Goal: Task Accomplishment & Management: Complete application form

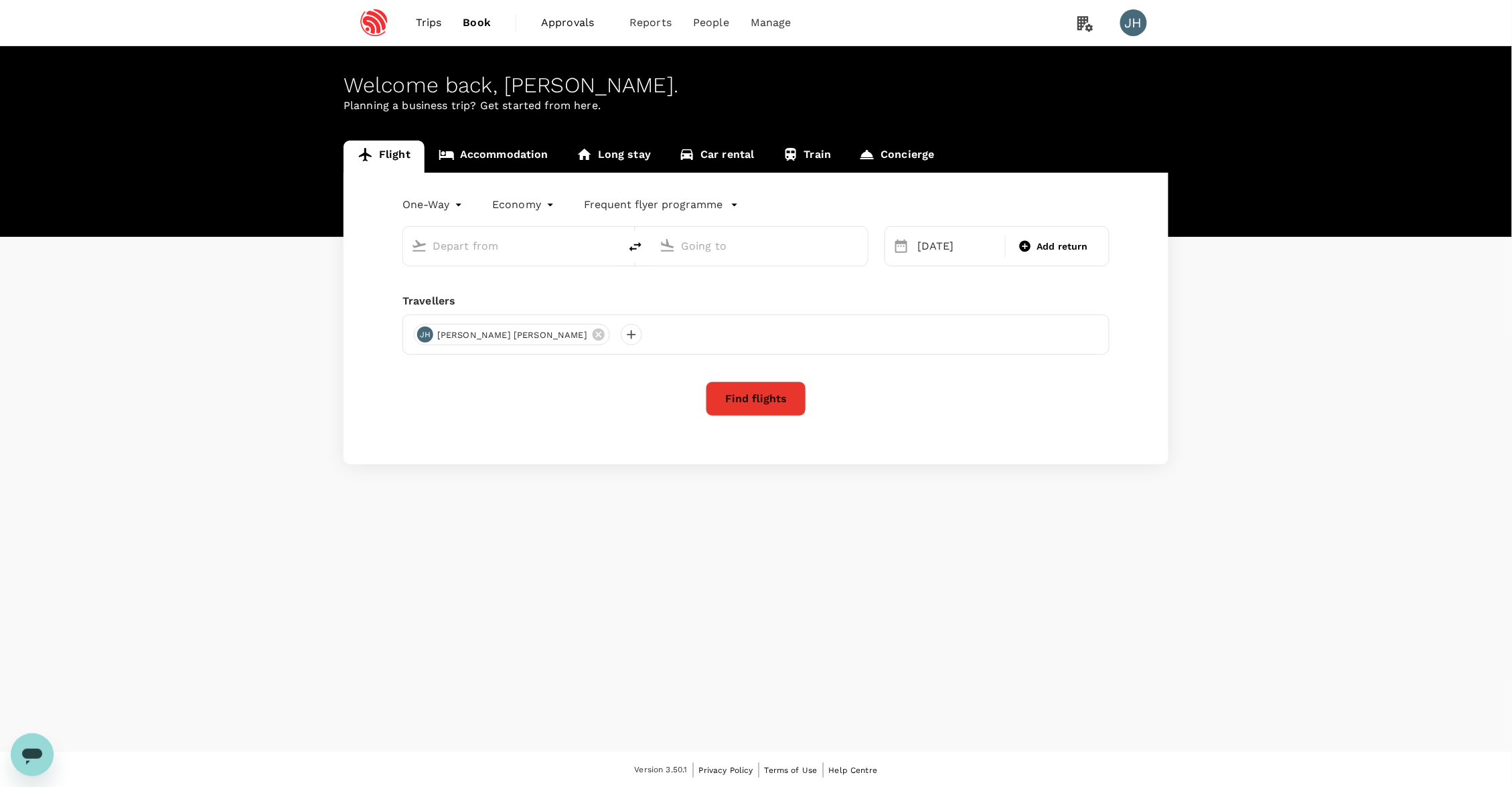
click at [549, 256] on input "text" at bounding box center [512, 246] width 159 height 21
type input "s"
type input "Singapore Changi (SIN)"
type input "[GEOGRAPHIC_DATA], [GEOGRAPHIC_DATA] (any)"
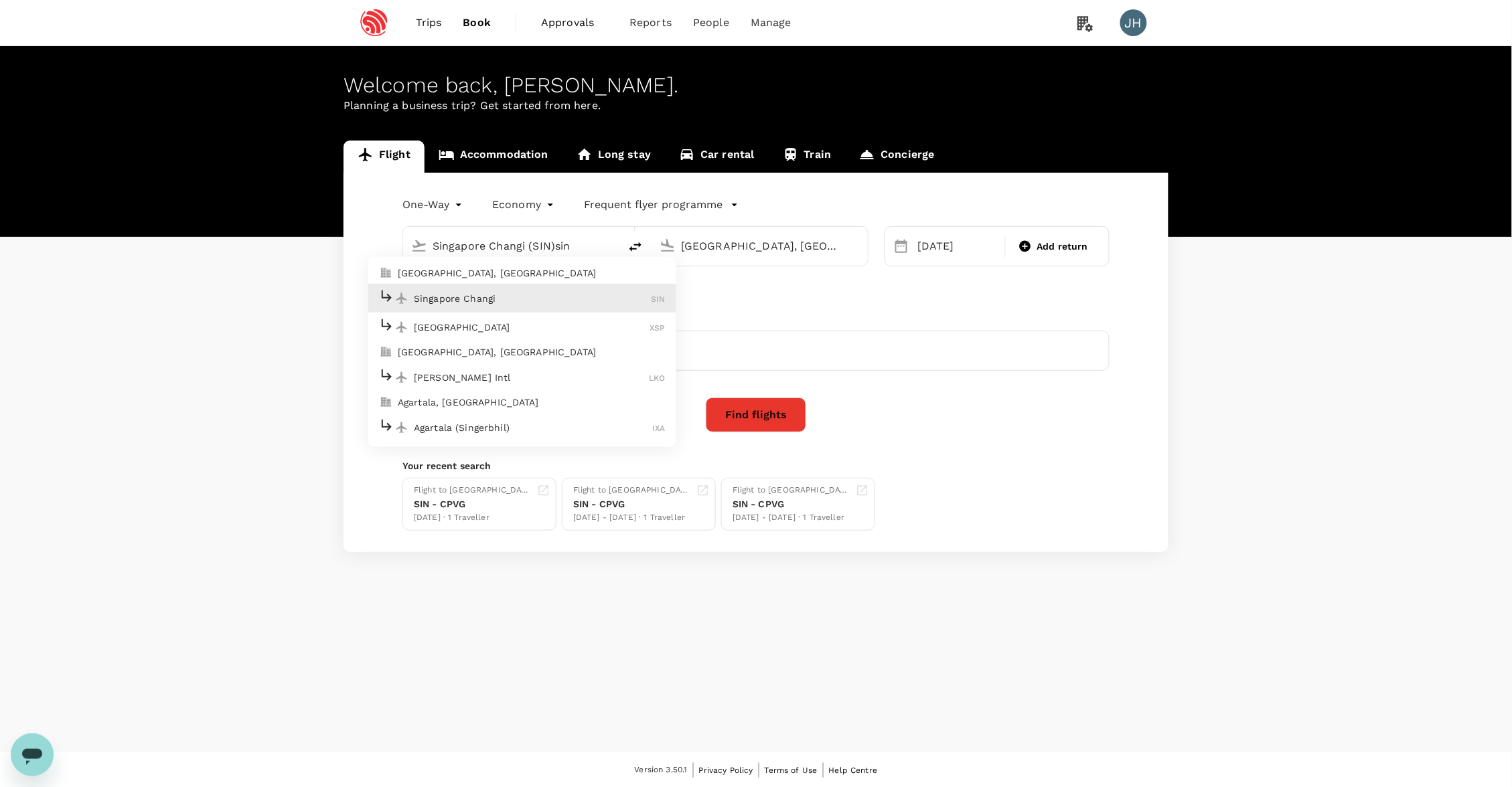
type input "Singapore Changi (SIN)sing"
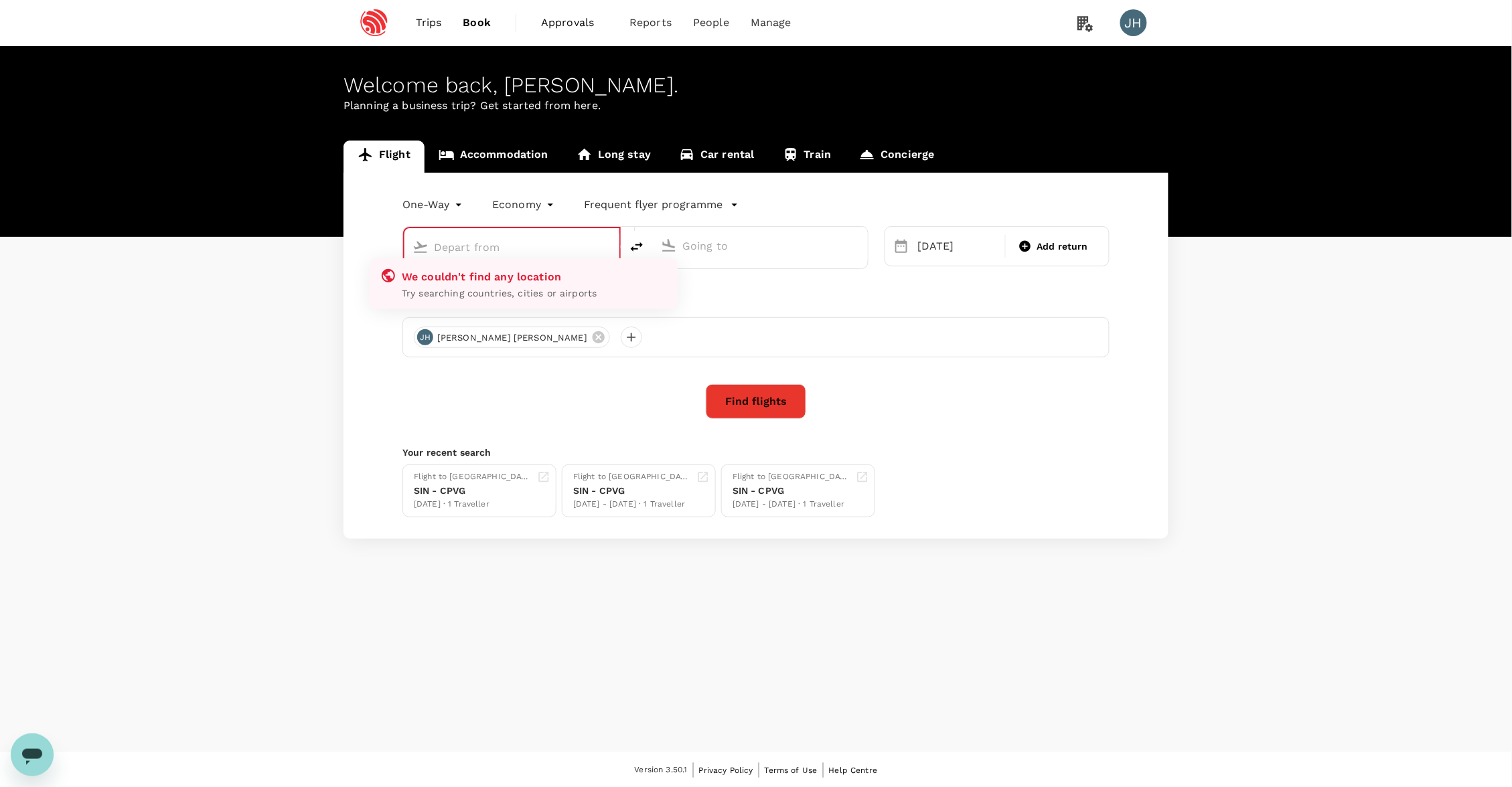
type input "Singapore Changi (SIN)"
type input "[GEOGRAPHIC_DATA], [GEOGRAPHIC_DATA] (any)"
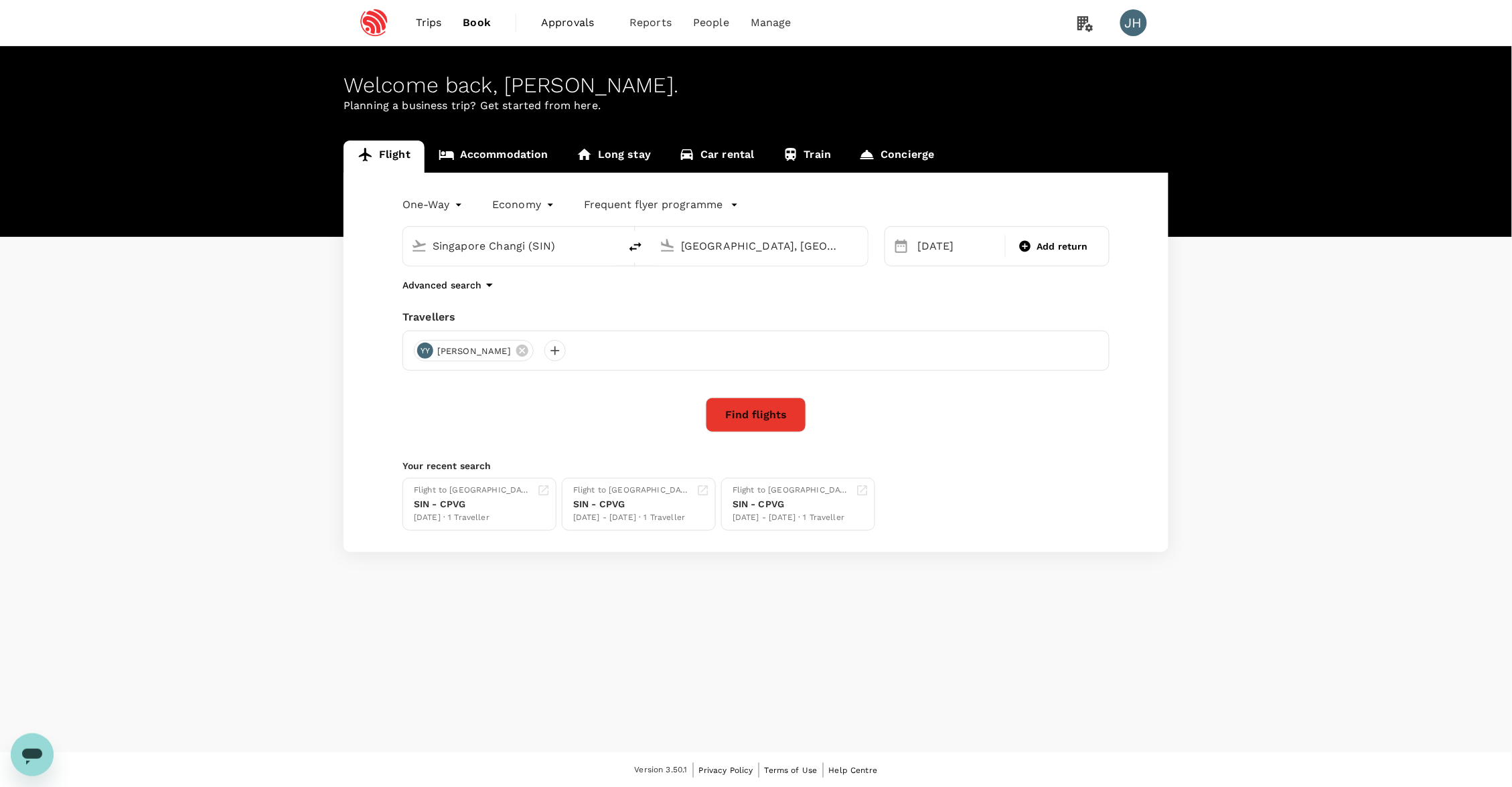
click at [703, 245] on input "[GEOGRAPHIC_DATA], [GEOGRAPHIC_DATA] (any)" at bounding box center [760, 246] width 159 height 21
click at [930, 253] on div "[DATE]" at bounding box center [957, 246] width 90 height 27
click at [1200, 439] on div "30" at bounding box center [1200, 439] width 25 height 25
click at [1053, 259] on div "Add return" at bounding box center [1053, 247] width 90 height 25
type input "roundtrip"
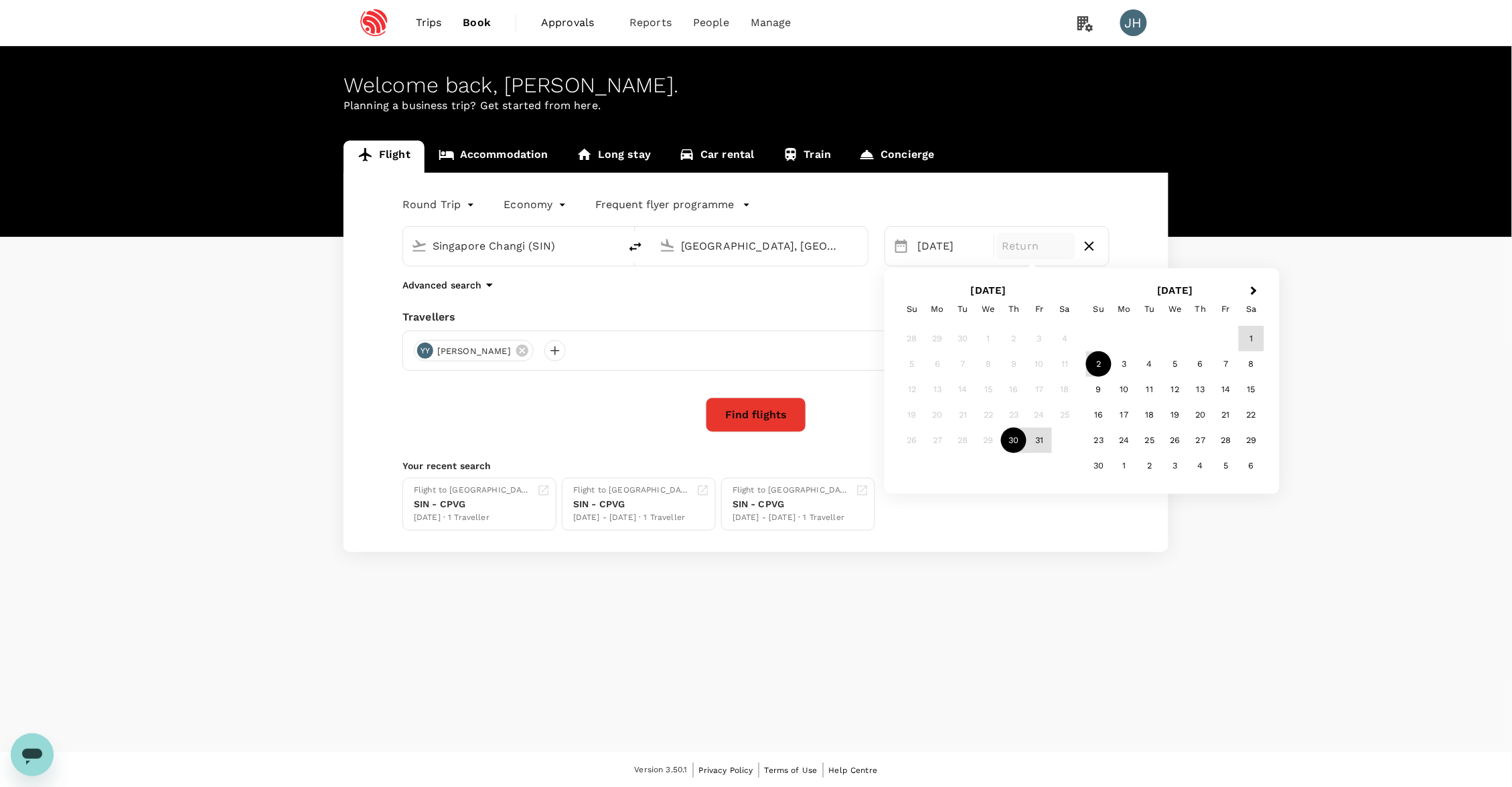
click at [1102, 357] on div "2" at bounding box center [1098, 364] width 25 height 25
click at [515, 358] on icon at bounding box center [522, 351] width 15 height 15
click at [423, 342] on div at bounding box center [756, 351] width 708 height 40
click at [423, 355] on div at bounding box center [424, 350] width 21 height 21
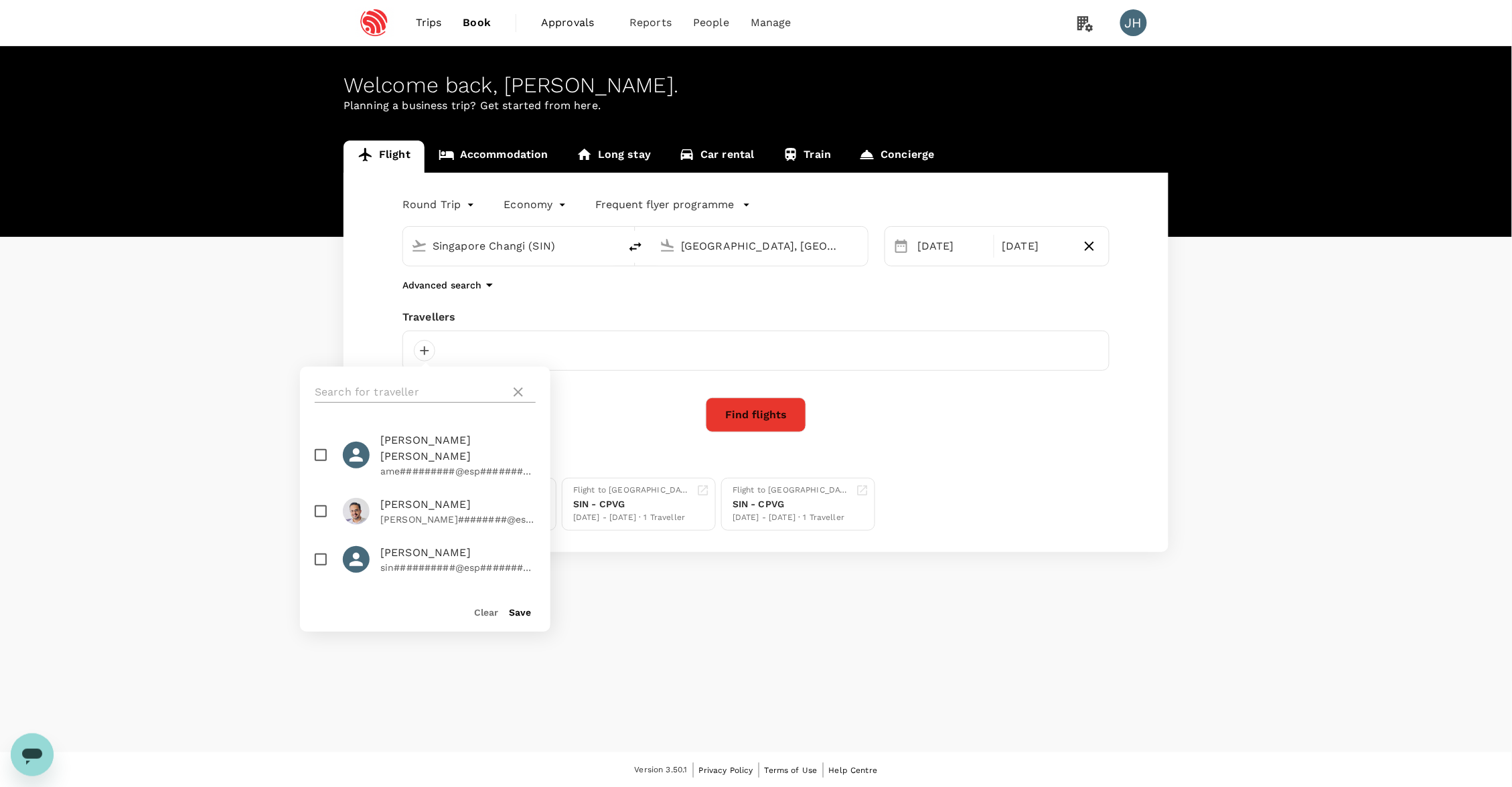
click at [434, 394] on input "text" at bounding box center [410, 392] width 190 height 21
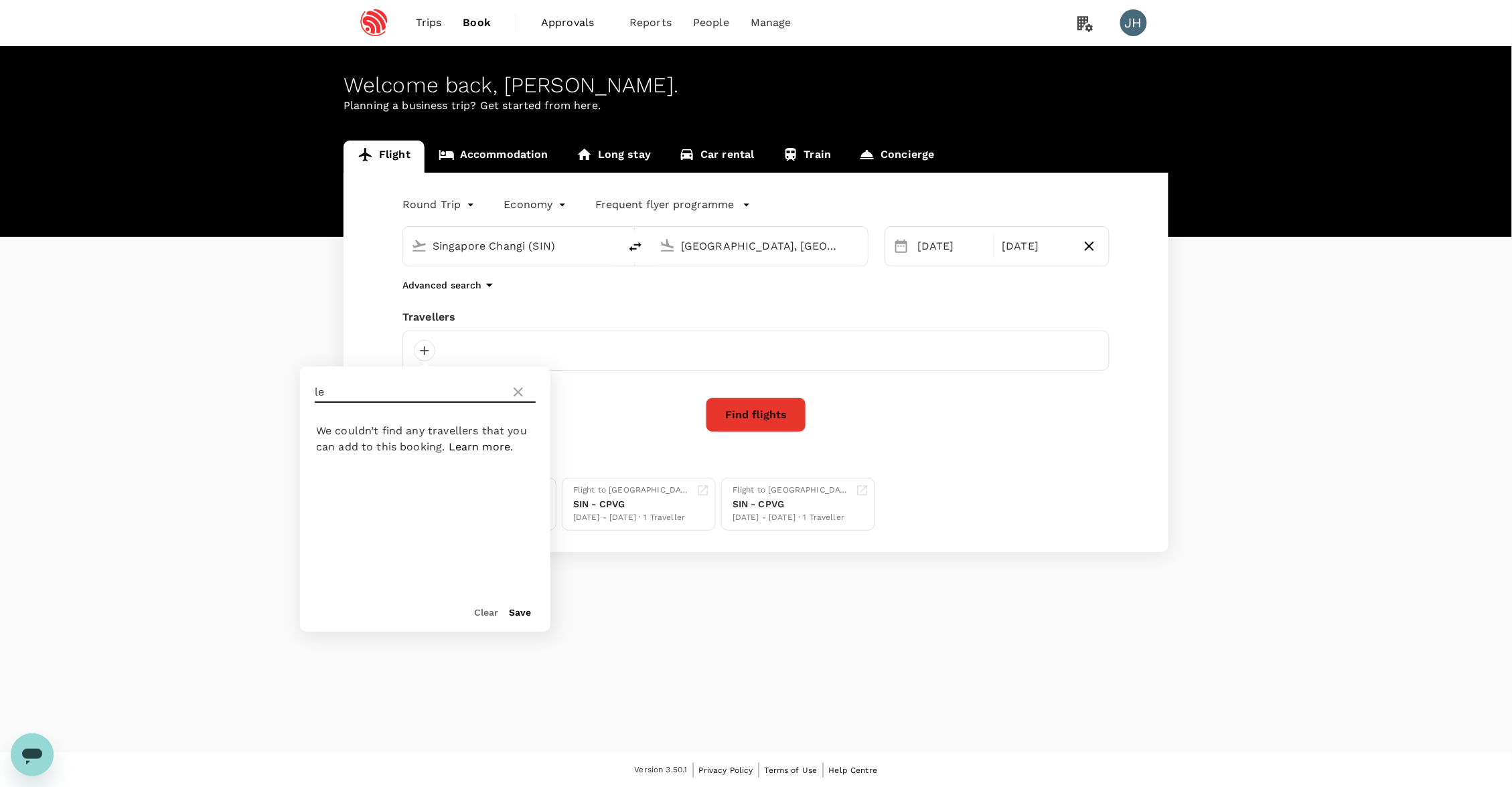
type input "l"
type input "hao"
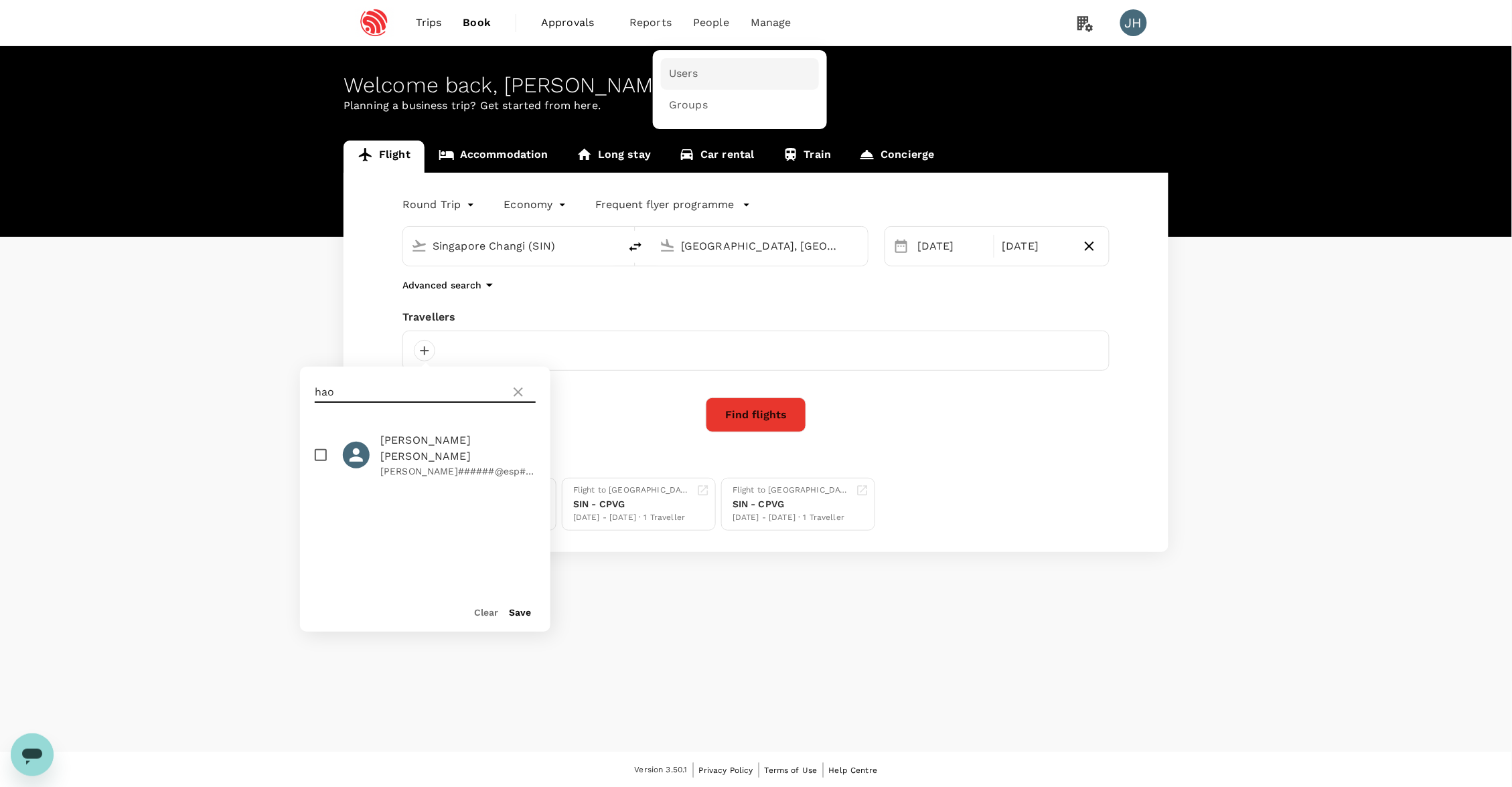
click at [694, 75] on span "Users" at bounding box center [684, 73] width 29 height 15
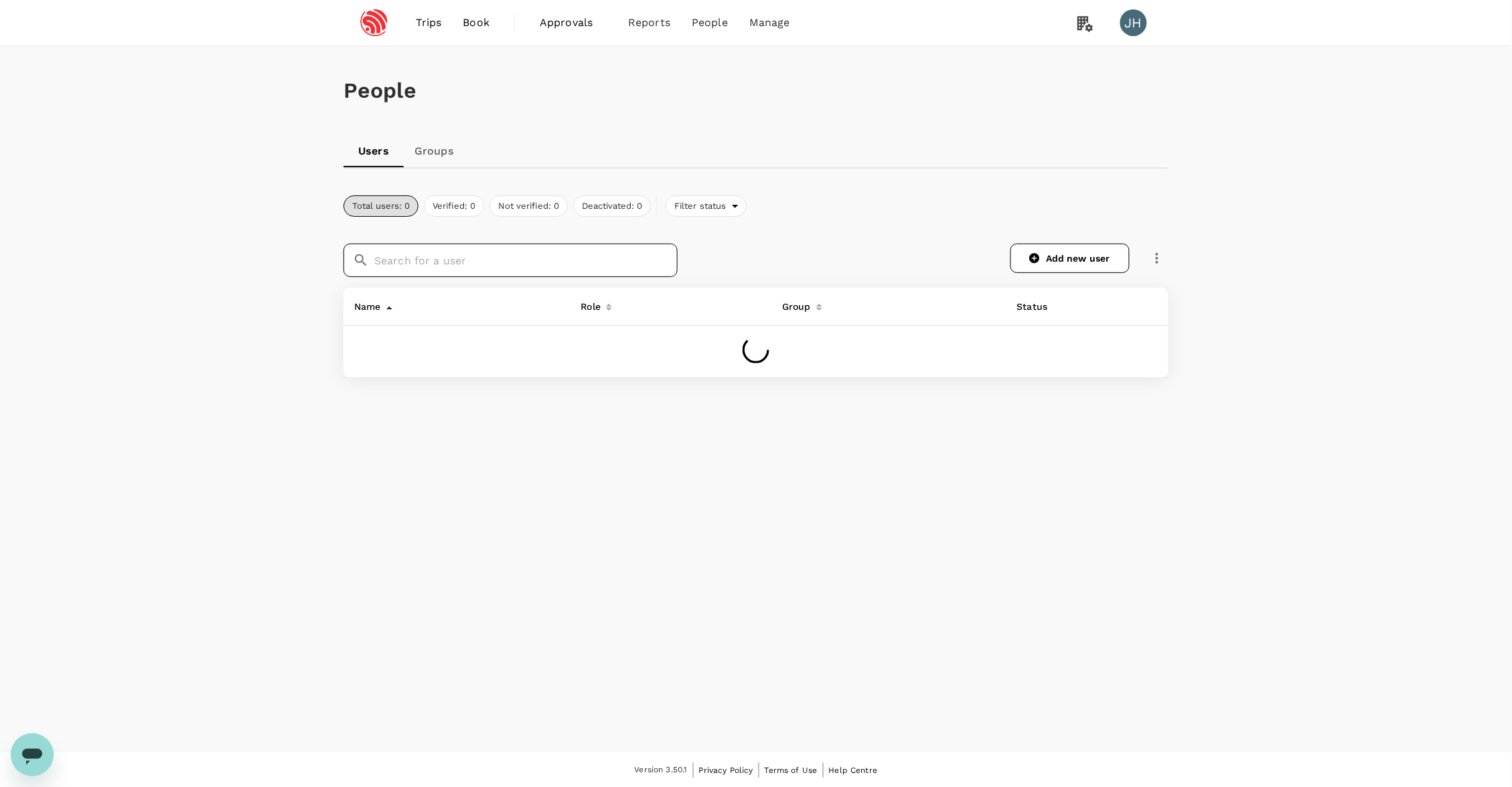
click at [544, 256] on input "text" at bounding box center [527, 261] width 304 height 34
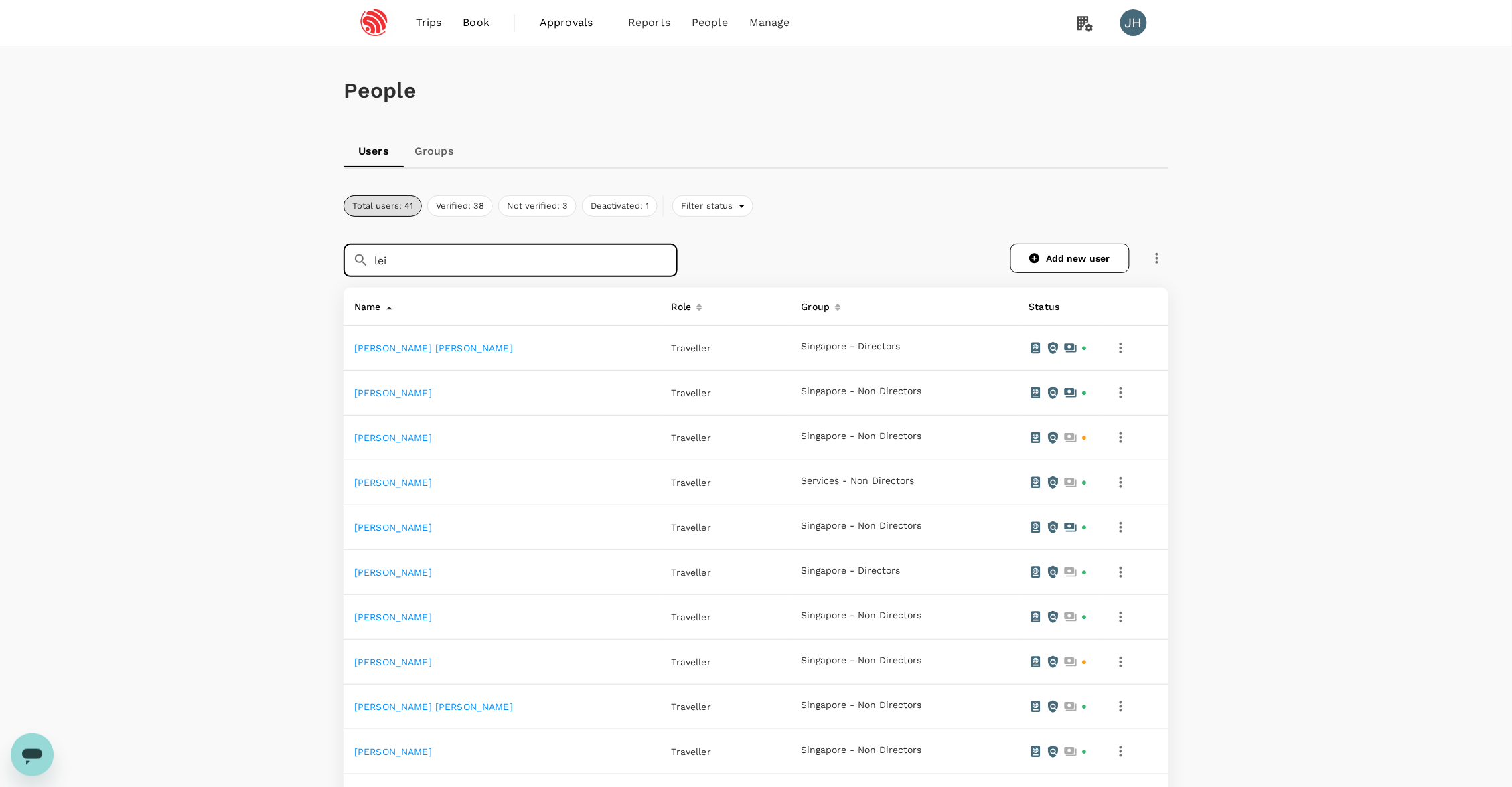
type input "lei"
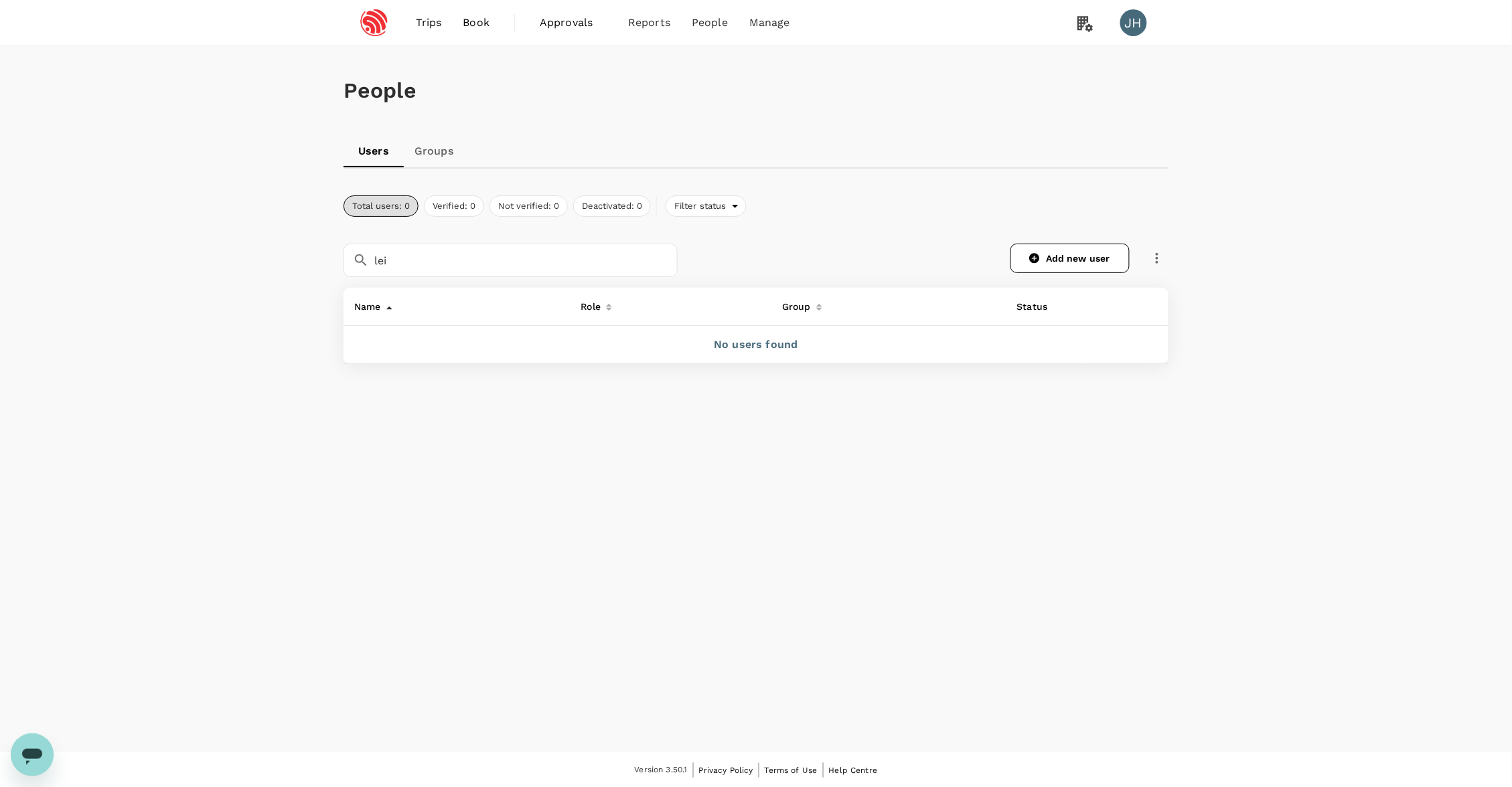
click at [434, 23] on span "Trips" at bounding box center [429, 23] width 26 height 16
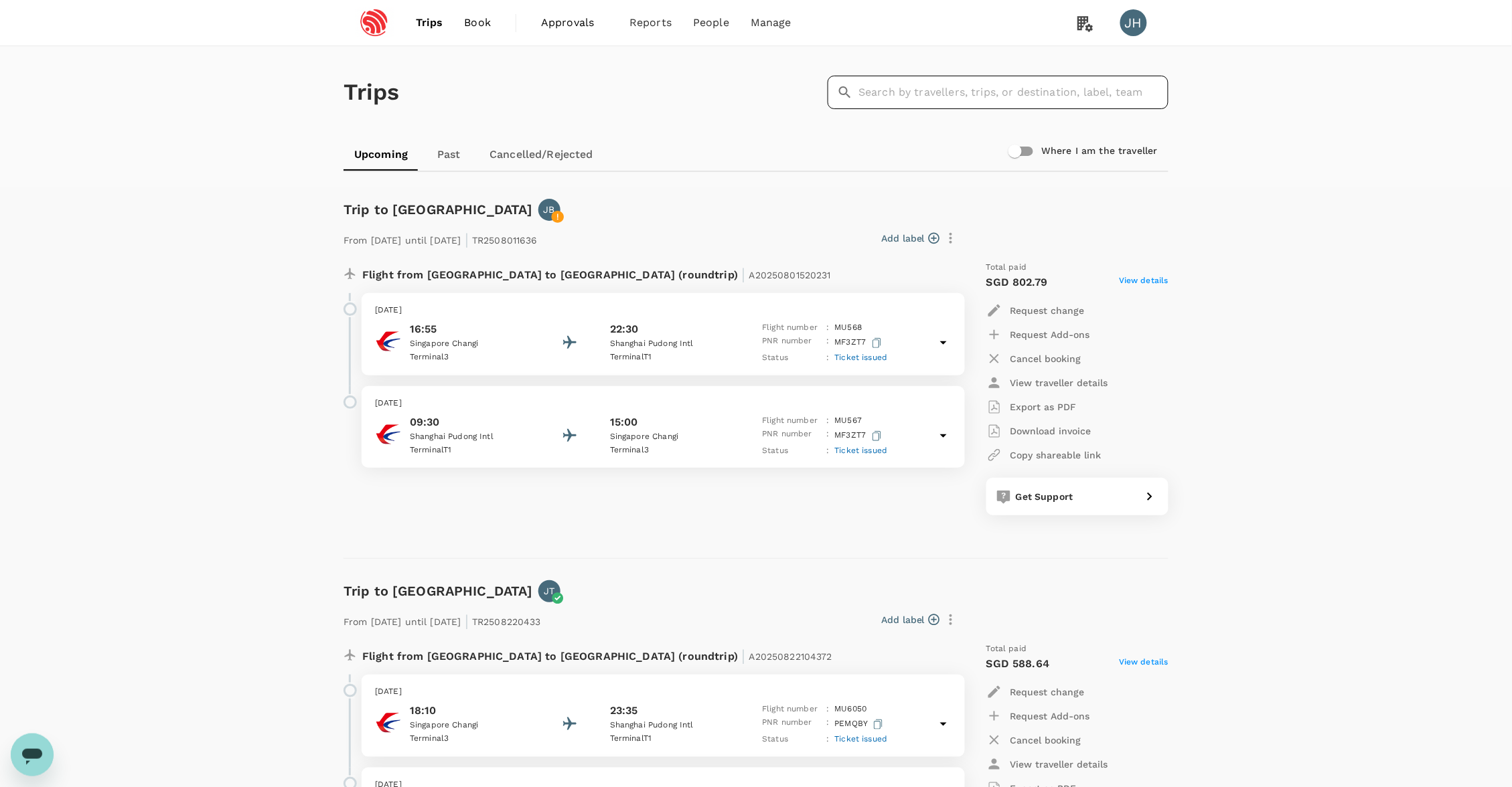
click at [967, 88] on input "text" at bounding box center [1013, 93] width 310 height 34
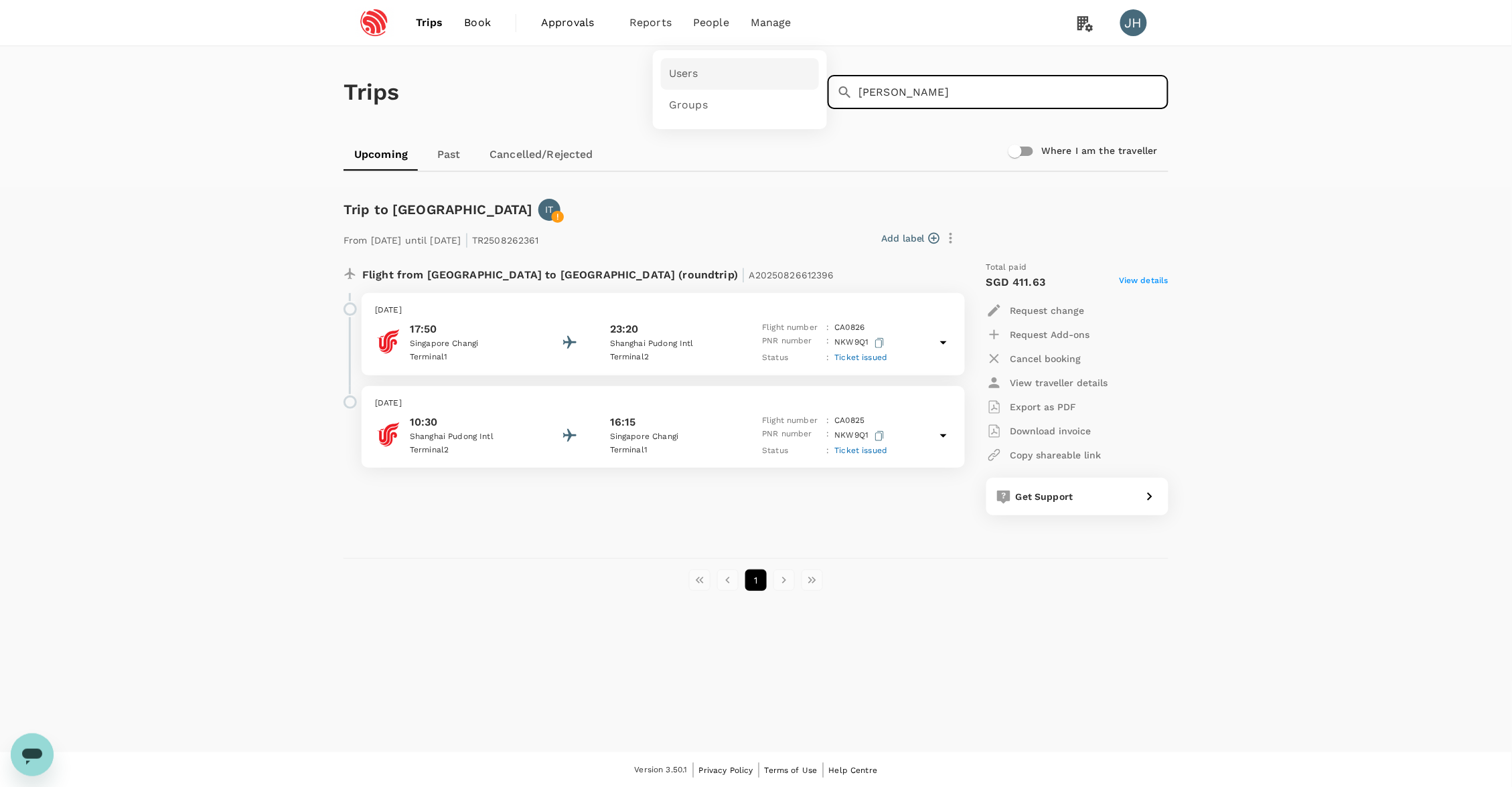
type input "[PERSON_NAME]"
click at [715, 70] on link "Users" at bounding box center [741, 74] width 158 height 32
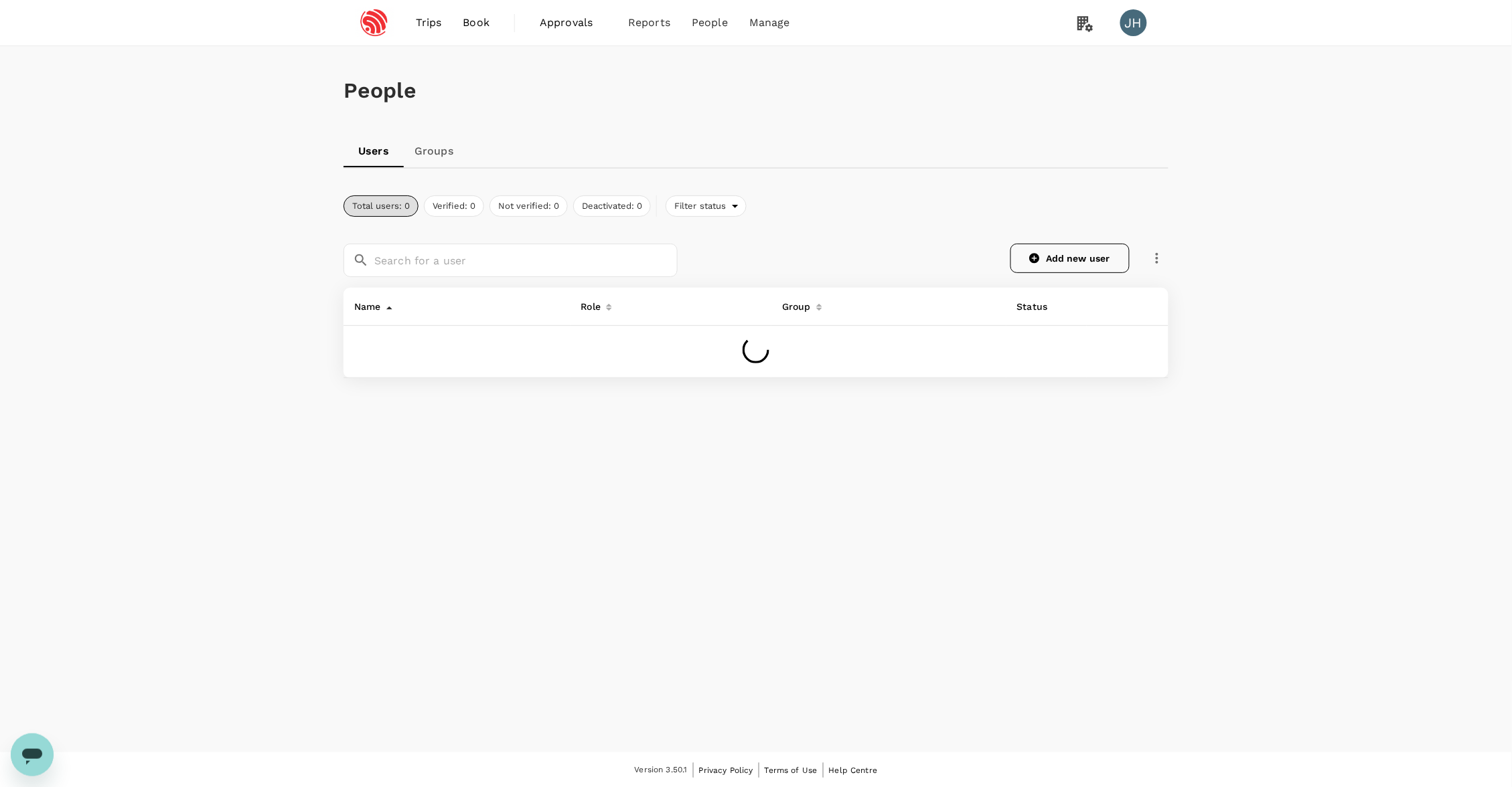
click at [1055, 253] on link "Add new user" at bounding box center [1069, 258] width 119 height 29
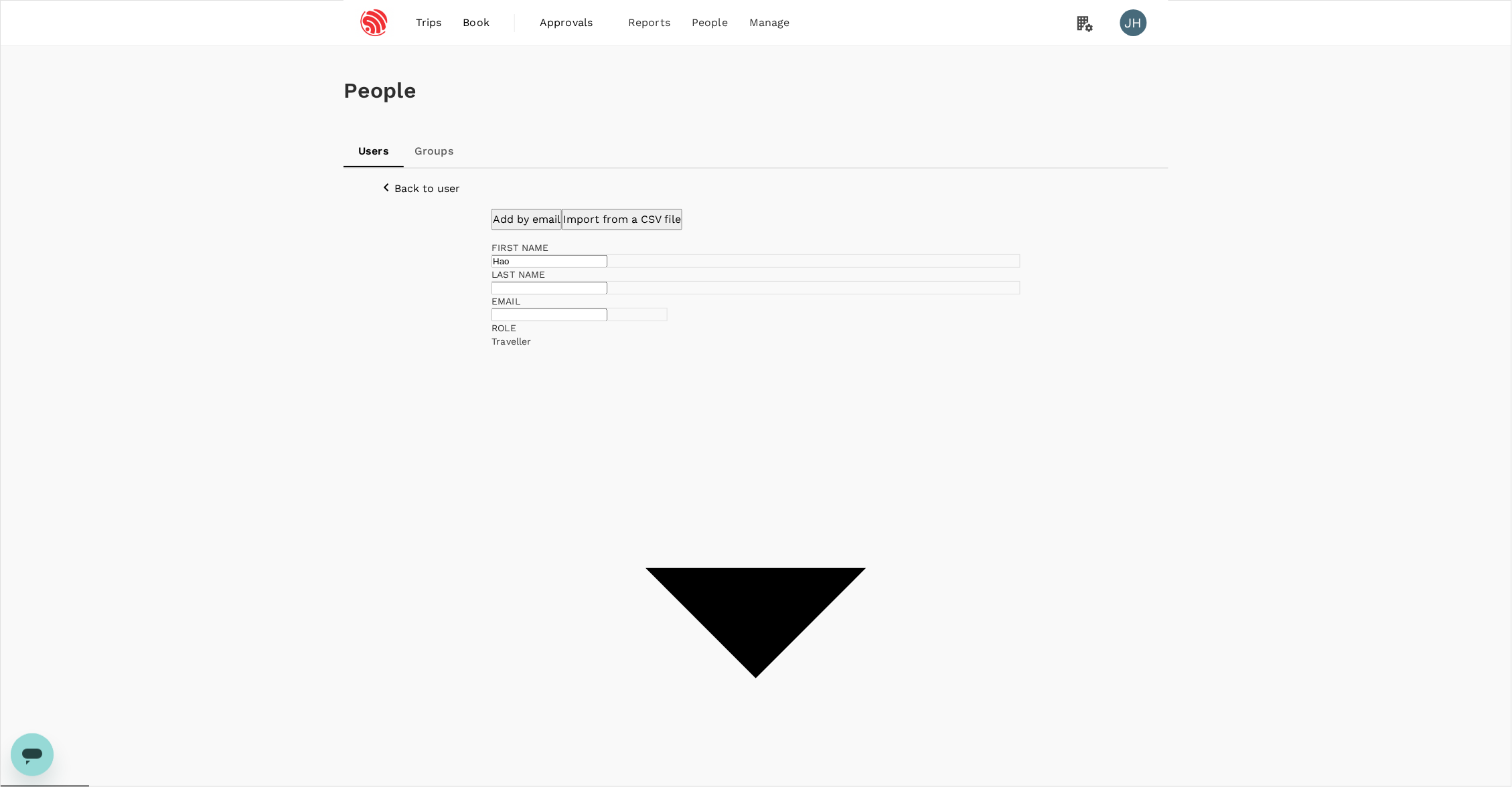
type input "Hao"
type input "Lei"
click at [584, 322] on input "text" at bounding box center [550, 315] width 116 height 13
paste input "[EMAIL_ADDRESS][DOMAIN_NAME]"
type input "[EMAIL_ADDRESS][DOMAIN_NAME]"
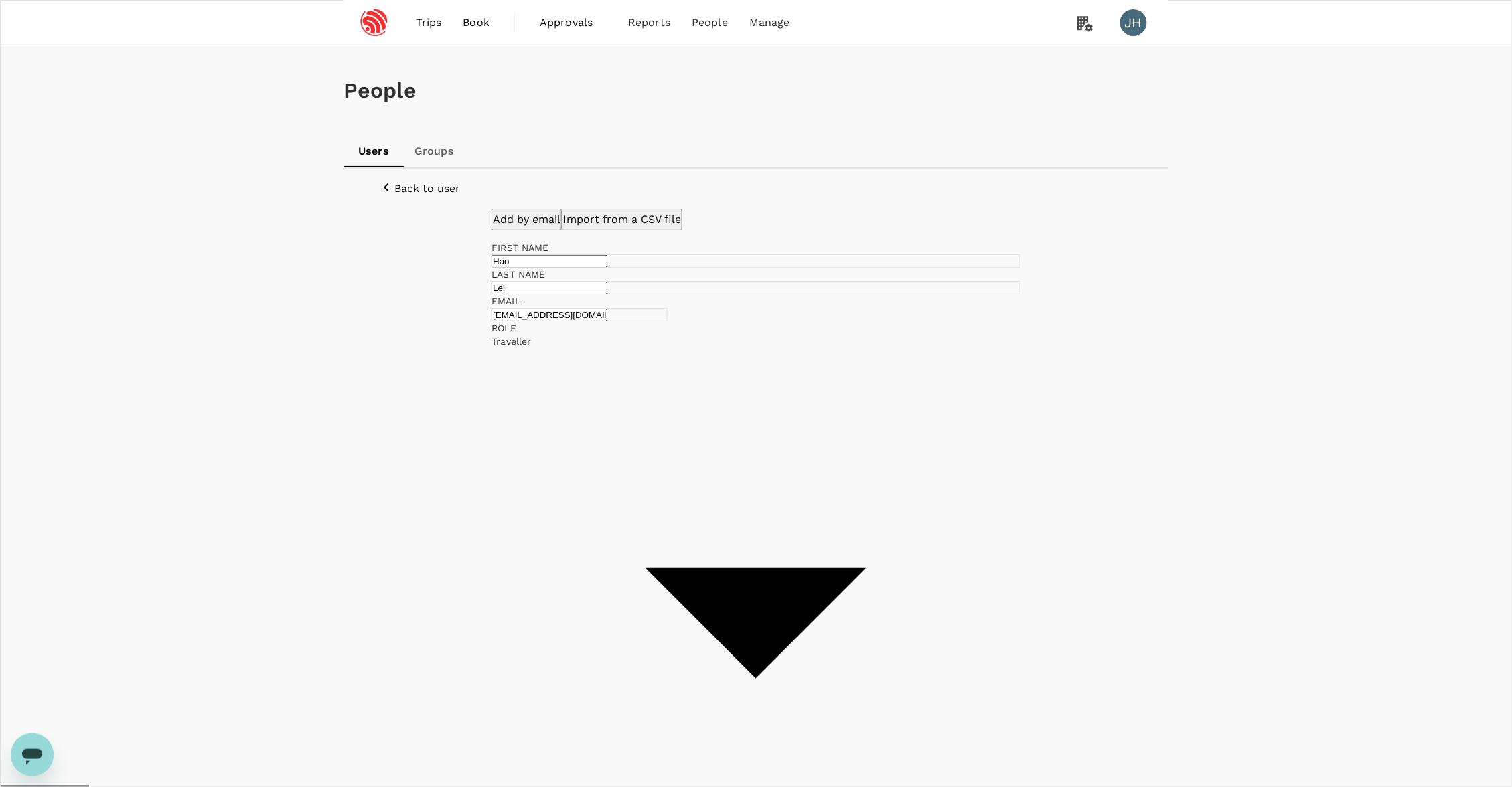
click at [831, 402] on li "Singapore - Non Directors" at bounding box center [900, 398] width 195 height 21
type input "Singapore - Non Directors"
